Goal: Navigation & Orientation: Find specific page/section

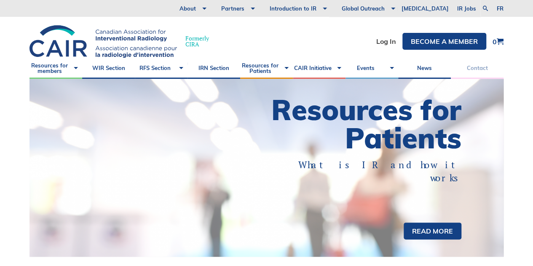
click at [479, 69] on link "Contact" at bounding box center [477, 68] width 53 height 21
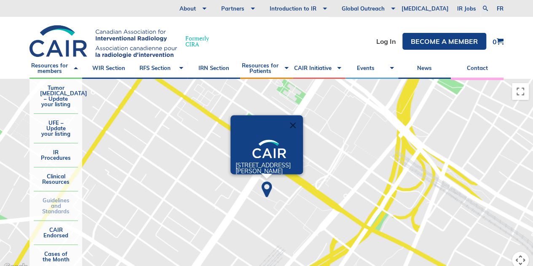
scroll to position [126, 0]
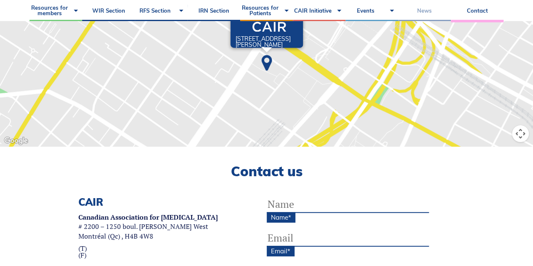
click at [426, 11] on link "News" at bounding box center [424, 10] width 53 height 21
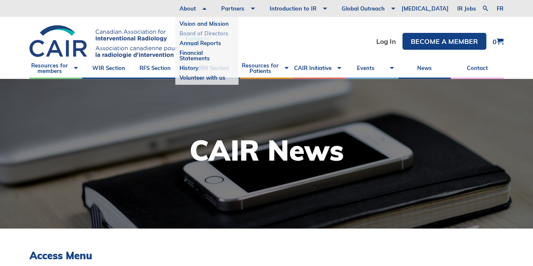
click at [214, 32] on link "Board of Directors" at bounding box center [206, 34] width 55 height 10
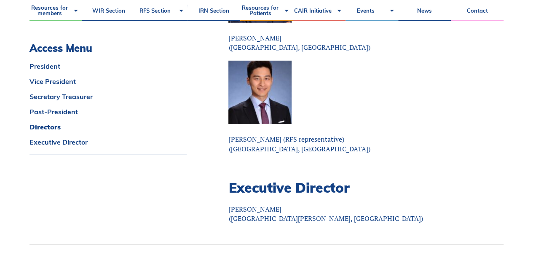
scroll to position [1390, 0]
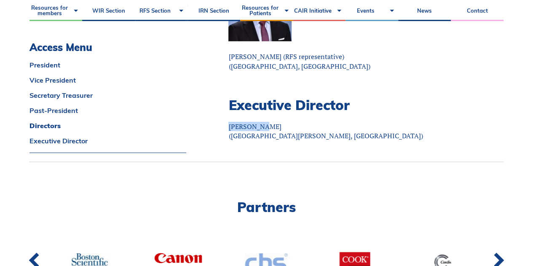
drag, startPoint x: 230, startPoint y: 127, endPoint x: 264, endPoint y: 128, distance: 34.1
click at [264, 128] on p "Glenn Gale (Saint John, NB)" at bounding box center [334, 131] width 212 height 19
copy p "Glenn Gale"
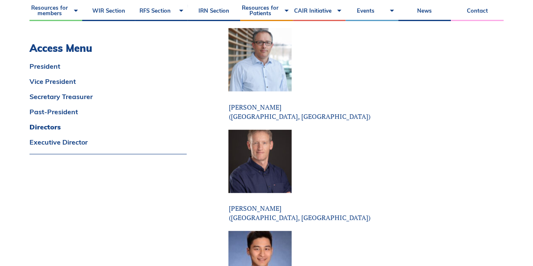
scroll to position [1348, 0]
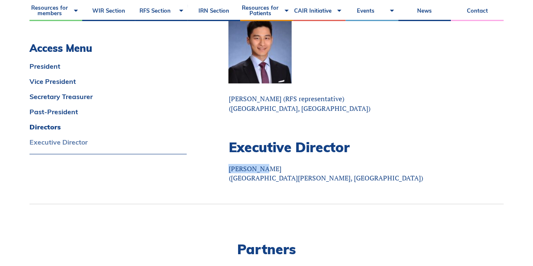
click at [60, 139] on link "Executive Director" at bounding box center [107, 142] width 157 height 7
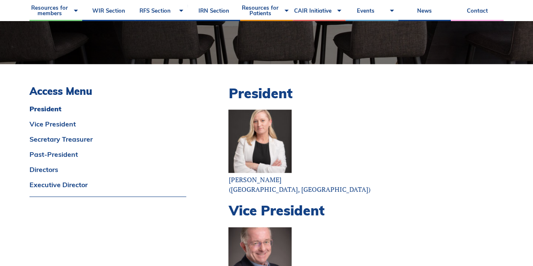
scroll to position [0, 0]
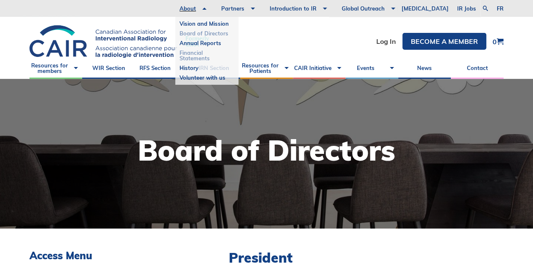
click at [216, 54] on link "Financial Statements" at bounding box center [206, 55] width 55 height 15
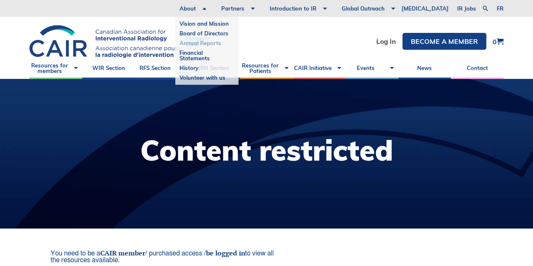
click at [219, 44] on link "Annual Reports" at bounding box center [206, 43] width 55 height 10
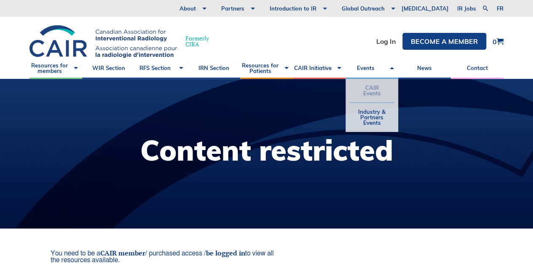
click at [369, 90] on link "CAIR Events" at bounding box center [372, 91] width 44 height 24
